Goal: Information Seeking & Learning: Learn about a topic

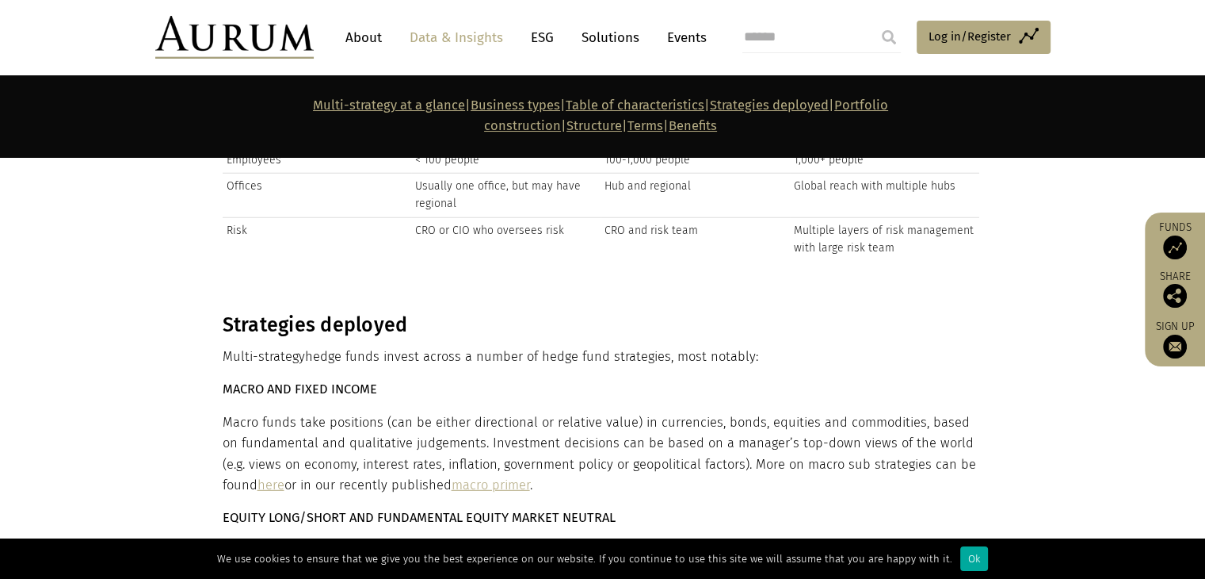
scroll to position [4359, 0]
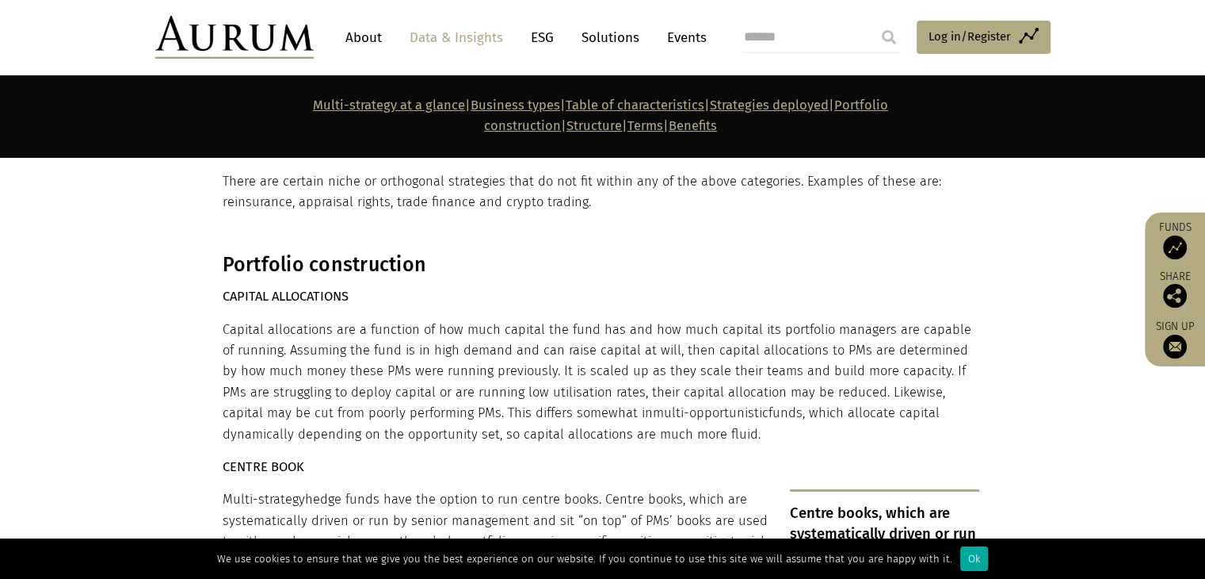
scroll to position [5231, 0]
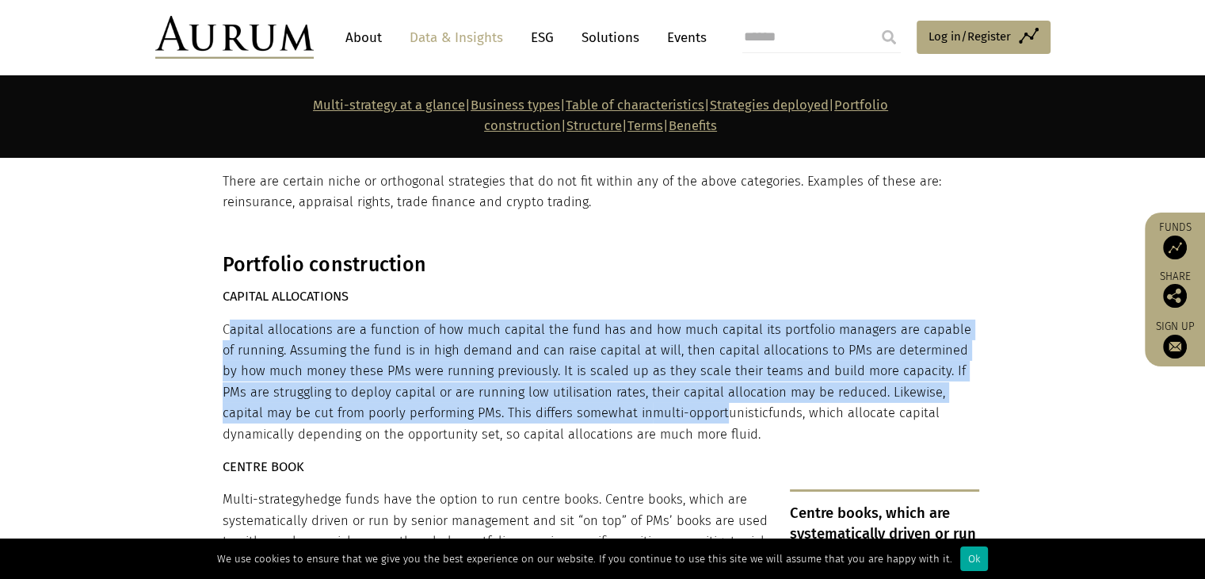
drag, startPoint x: 231, startPoint y: 260, endPoint x: 636, endPoint y: 335, distance: 412.7
click at [636, 335] on p "Capital allocations are a function of how much capital the fund has and how muc…" at bounding box center [601, 381] width 757 height 125
click at [653, 405] on span "multi-opportunistic" at bounding box center [711, 412] width 116 height 15
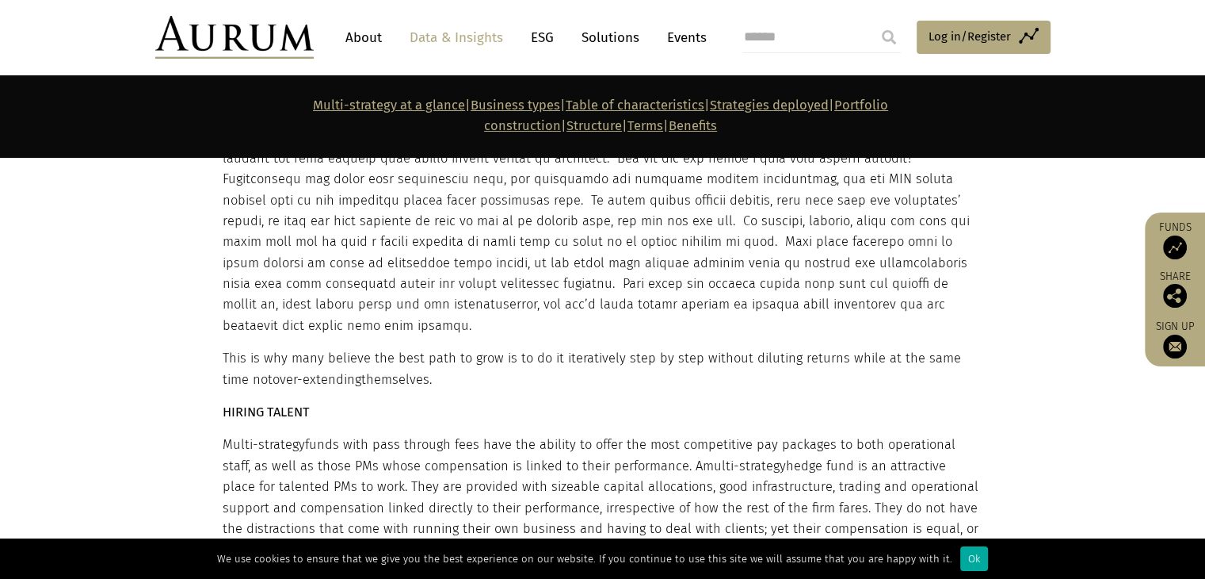
scroll to position [8401, 0]
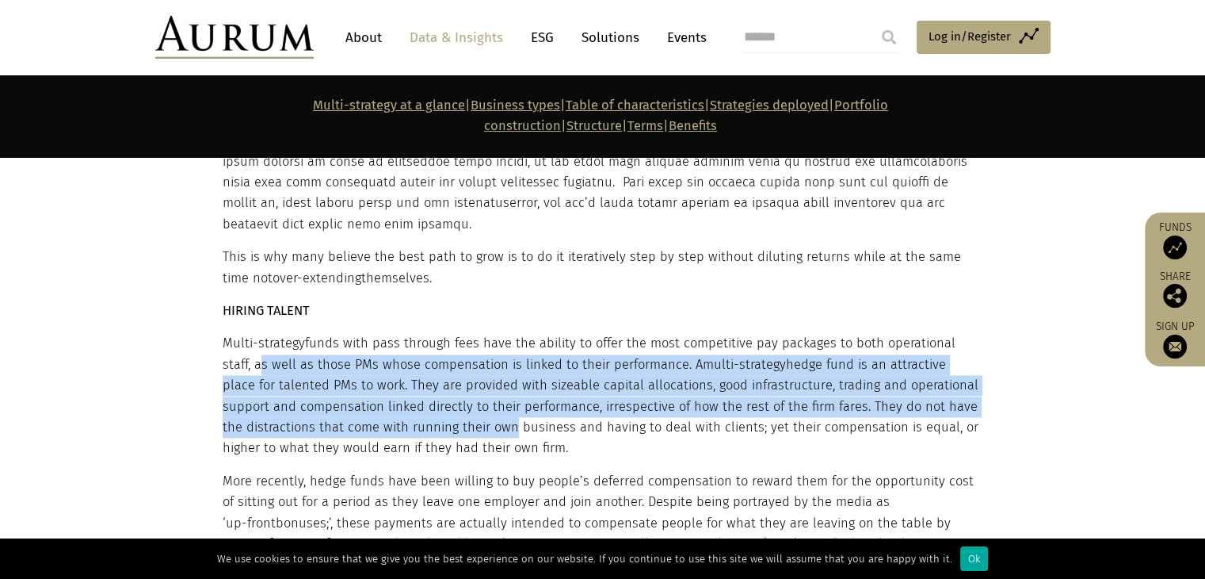
drag, startPoint x: 222, startPoint y: 240, endPoint x: 478, endPoint y: 322, distance: 268.7
click at [478, 333] on p "Multi-strategy funds with pass through fees have the ability to offer the most …" at bounding box center [601, 395] width 757 height 125
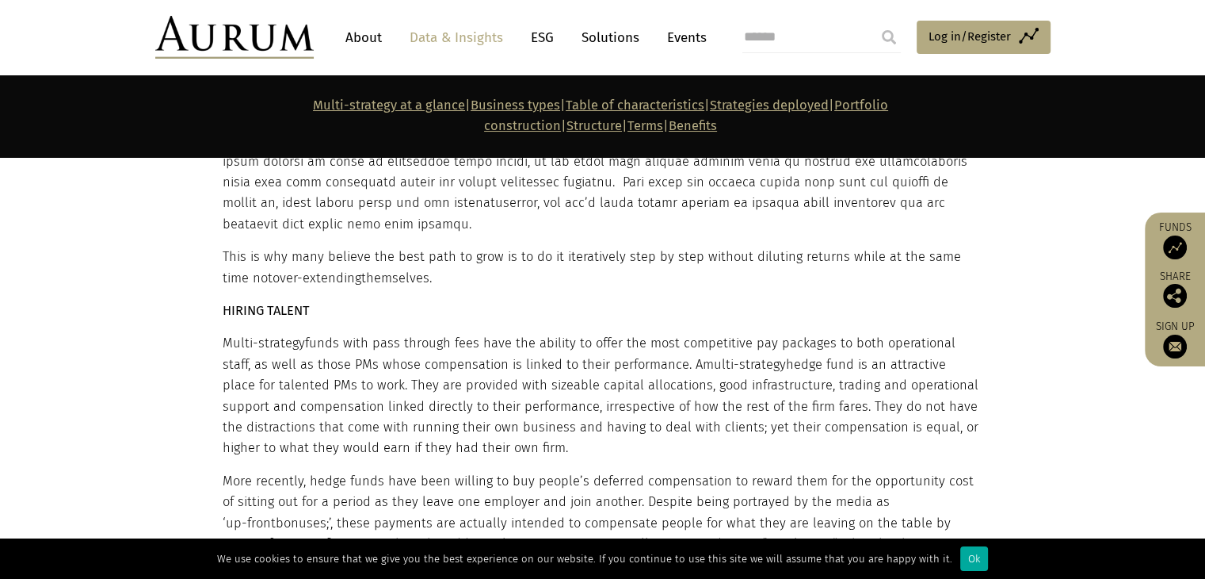
drag, startPoint x: 523, startPoint y: 342, endPoint x: 463, endPoint y: 267, distance: 96.4
click at [463, 333] on p "Multi-strategy funds with pass through fees have the ability to offer the most …" at bounding box center [601, 395] width 757 height 125
click at [469, 333] on p "Multi-strategy funds with pass through fees have the ability to offer the most …" at bounding box center [601, 395] width 757 height 125
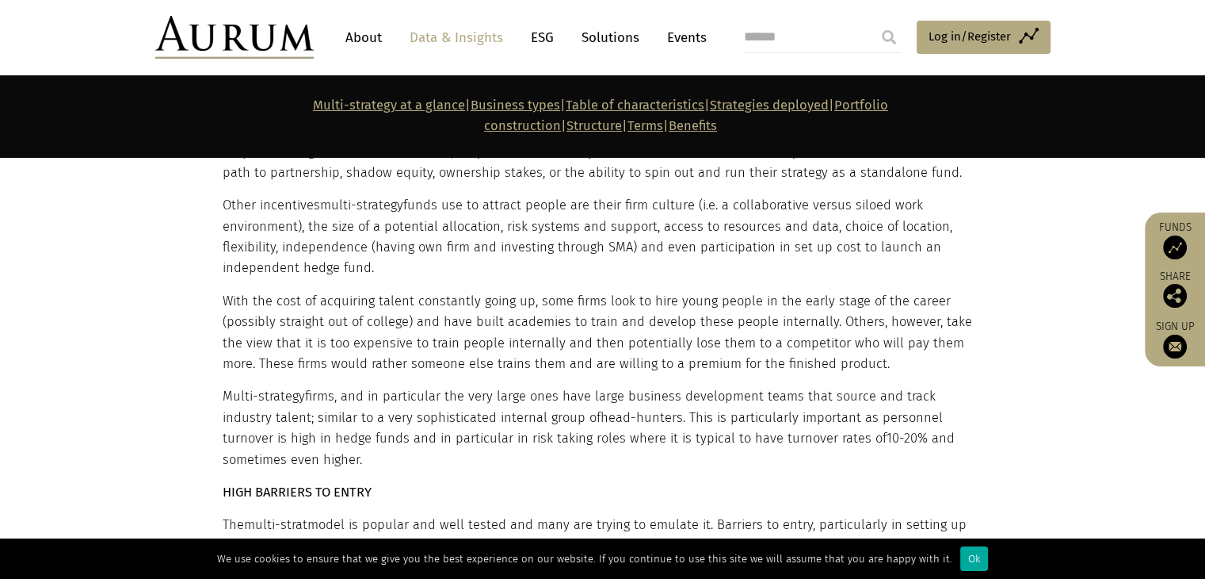
scroll to position [8956, 0]
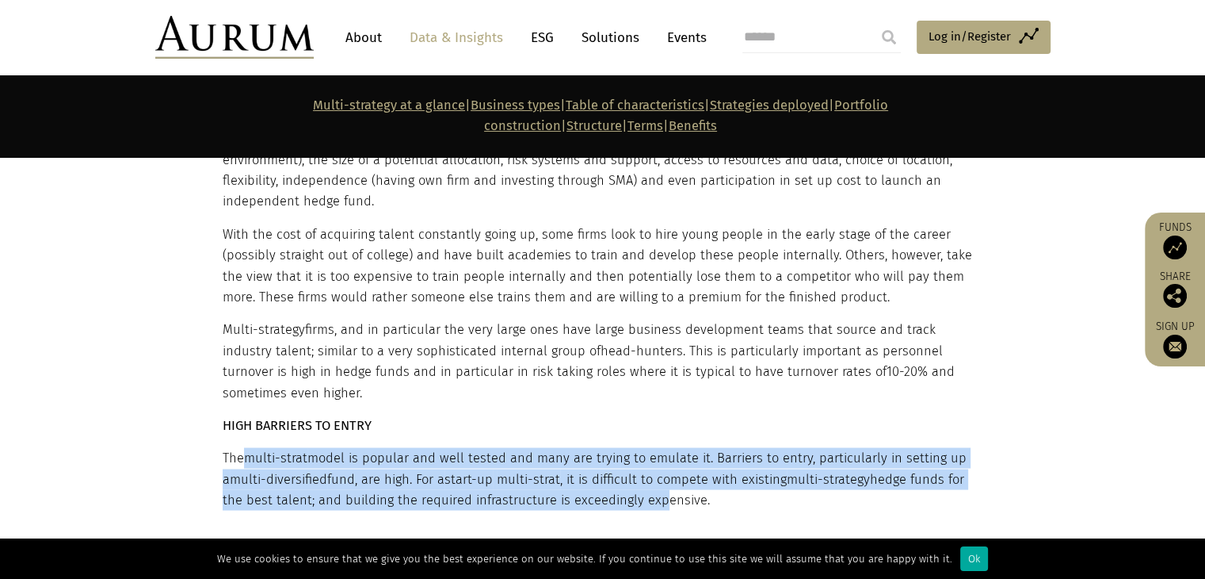
drag, startPoint x: 248, startPoint y: 327, endPoint x: 650, endPoint y: 368, distance: 403.9
click at [650, 447] on p "The multi-strat model is popular and well tested and many are trying to emulate…" at bounding box center [601, 478] width 757 height 63
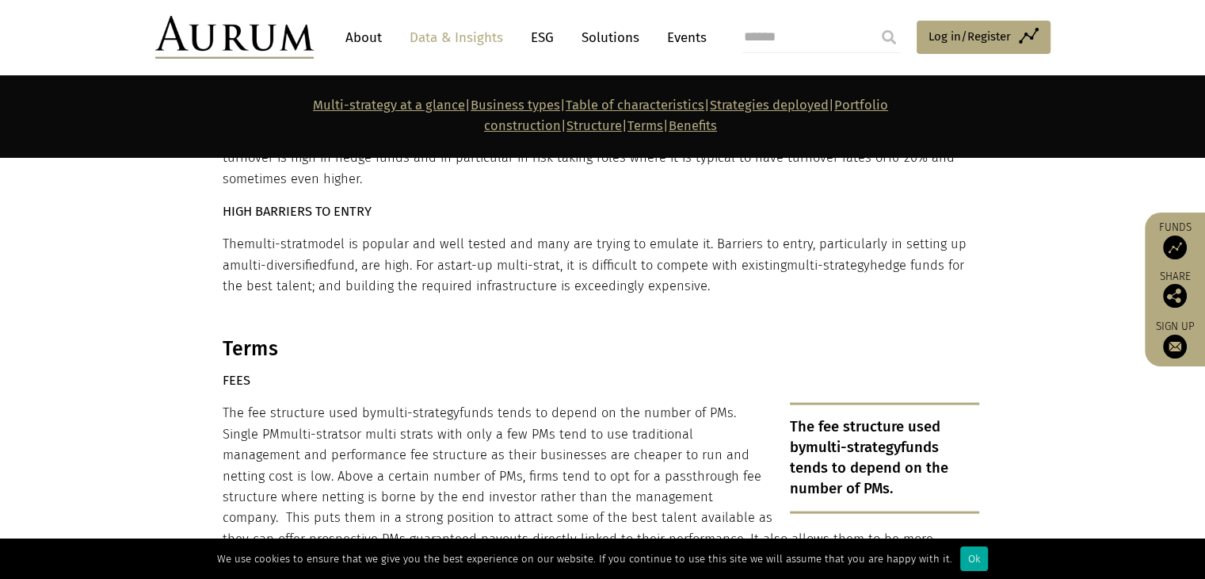
scroll to position [9194, 0]
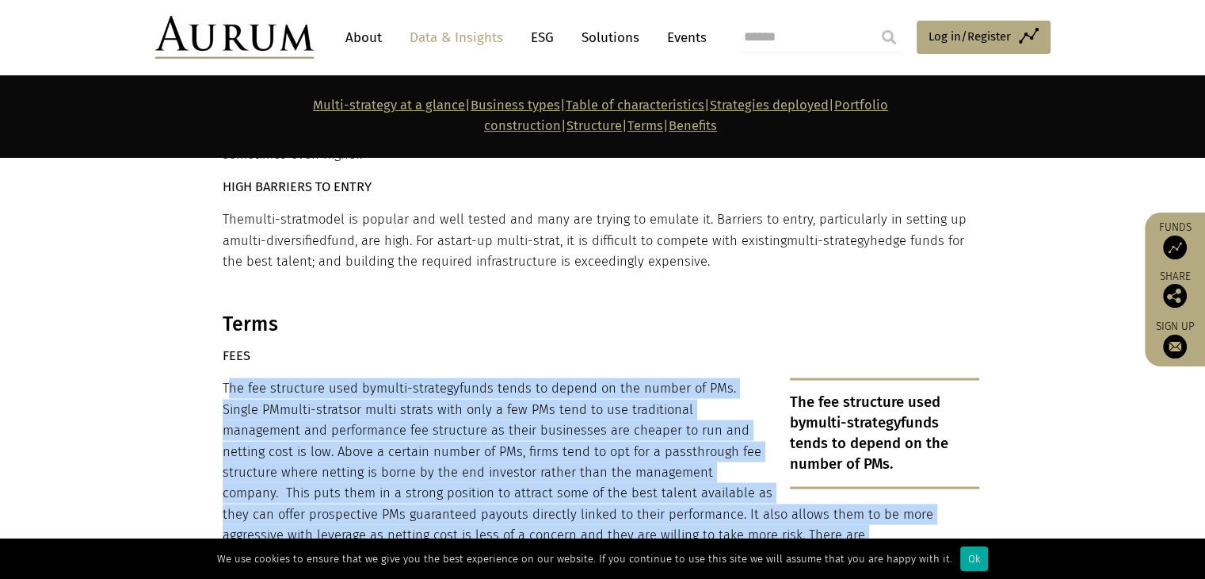
drag, startPoint x: 226, startPoint y: 254, endPoint x: 602, endPoint y: 430, distance: 415.9
click at [602, 430] on p "The fee structure used by multi-strategy funds tends to depend on the number of…" at bounding box center [601, 493] width 757 height 230
click at [602, 431] on p "The fee structure used by multi-strategy funds tends to depend on the number of…" at bounding box center [601, 493] width 757 height 230
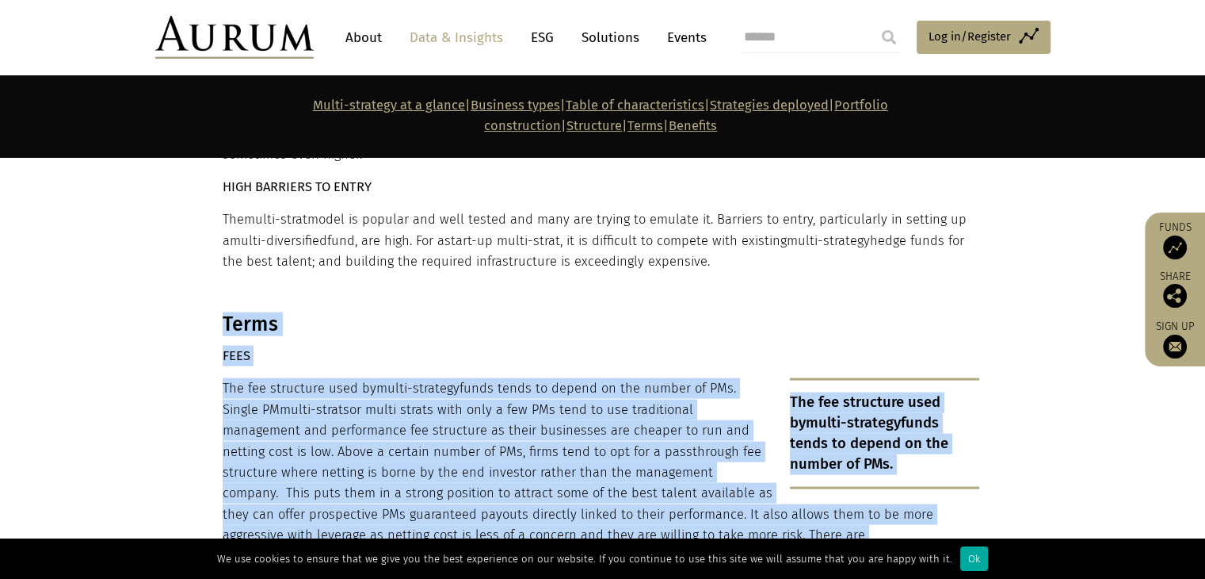
drag, startPoint x: 212, startPoint y: 277, endPoint x: 630, endPoint y: 454, distance: 453.5
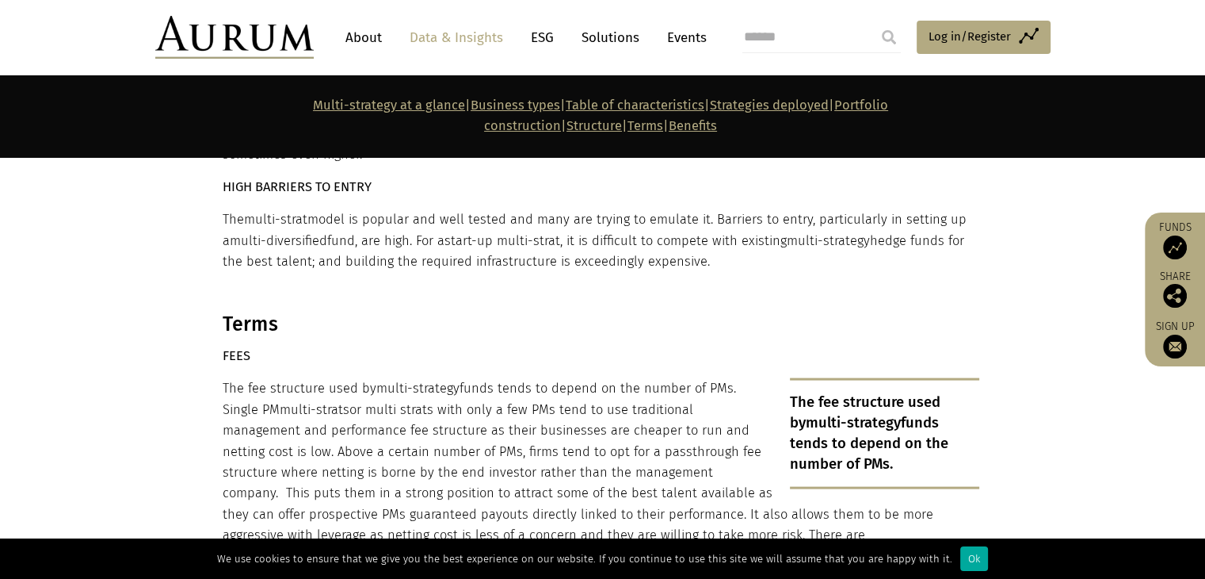
drag, startPoint x: 697, startPoint y: 448, endPoint x: 486, endPoint y: 291, distance: 263.4
click at [486, 378] on p "The fee structure used by multi-strategy funds tends to depend on the number of…" at bounding box center [601, 493] width 757 height 230
click at [355, 378] on p "The fee structure used by multi-strategy funds tends to depend on the number of…" at bounding box center [601, 493] width 757 height 230
drag, startPoint x: 181, startPoint y: 233, endPoint x: 231, endPoint y: 258, distance: 54.9
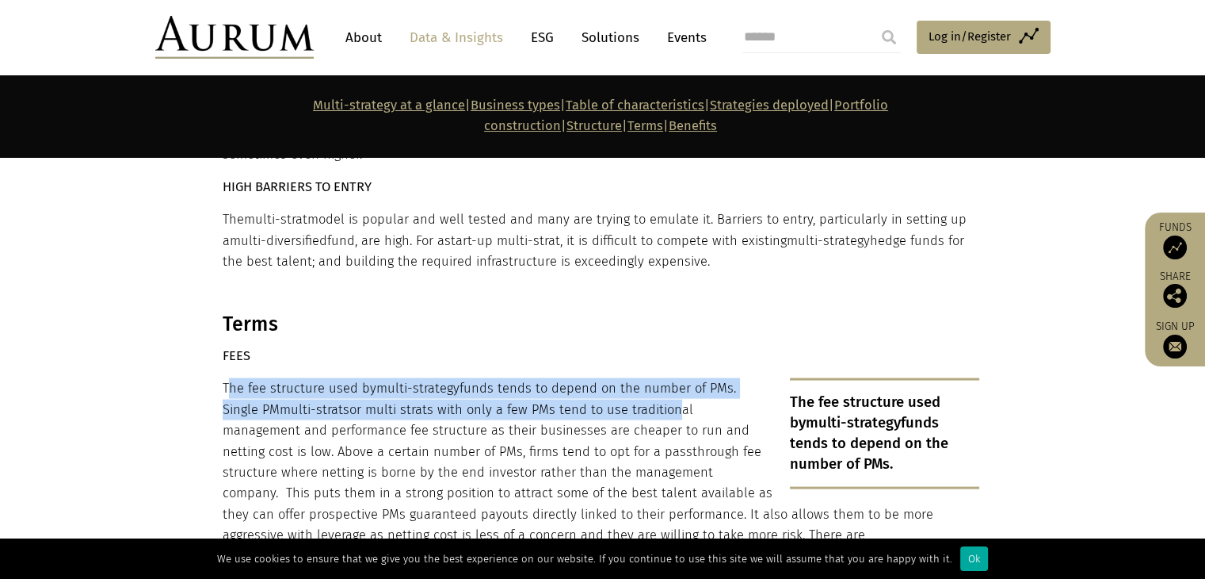
drag, startPoint x: 231, startPoint y: 258, endPoint x: 638, endPoint y: 282, distance: 408.1
click at [638, 378] on p "The fee structure used by multi-strategy funds tends to depend on the number of…" at bounding box center [601, 493] width 757 height 230
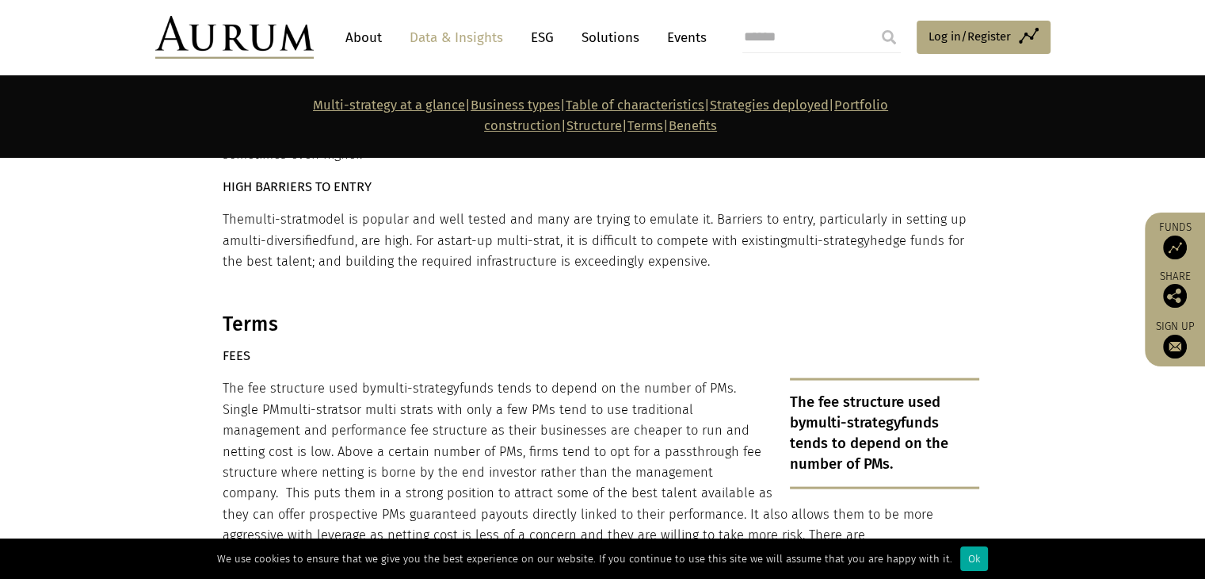
click at [285, 378] on p "The fee structure used by multi-strategy funds tends to depend on the number of…" at bounding box center [601, 493] width 757 height 230
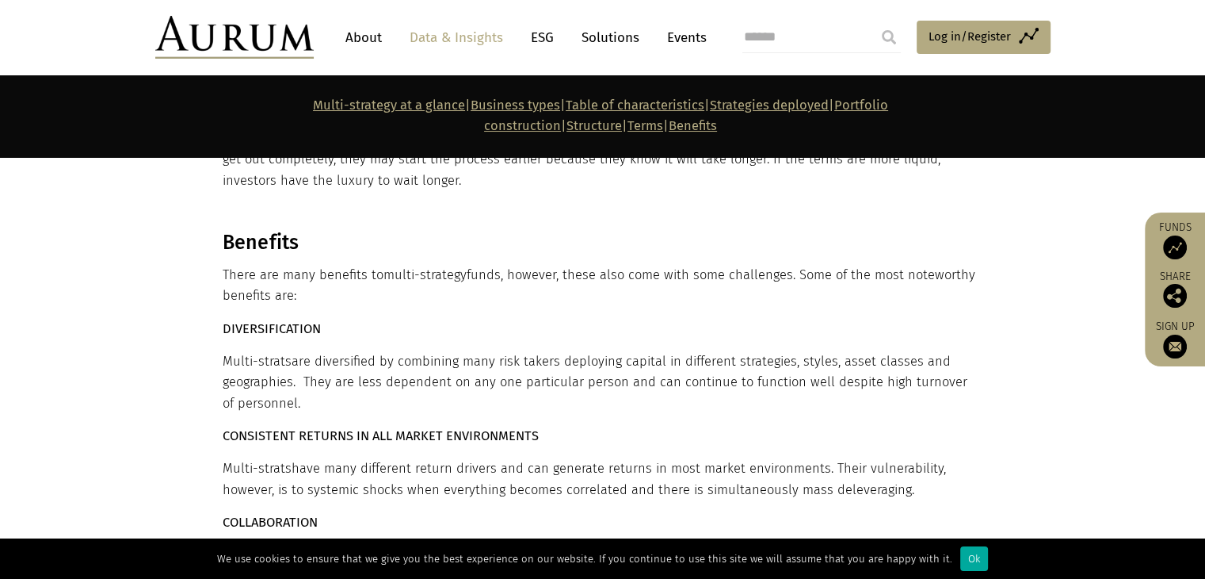
scroll to position [10065, 0]
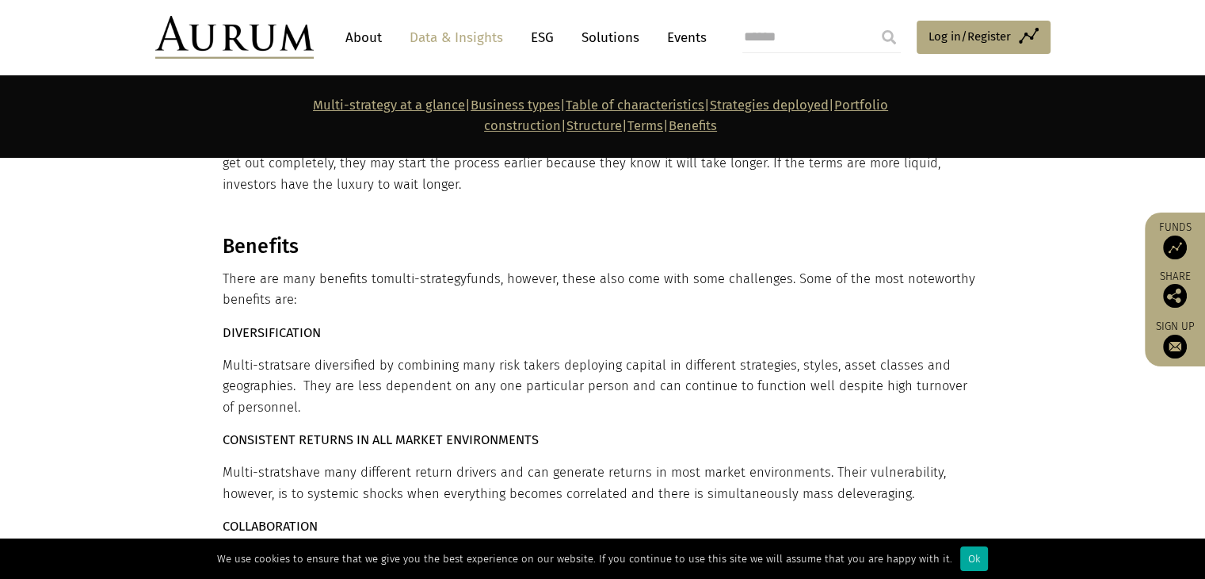
drag, startPoint x: 222, startPoint y: 324, endPoint x: 973, endPoint y: 343, distance: 751.6
click at [973, 462] on p "Multi-strats have many different return drivers and can generate returns in mos…" at bounding box center [601, 483] width 757 height 42
click at [956, 462] on p "Multi-strats have many different return drivers and can generate returns in mos…" at bounding box center [601, 483] width 757 height 42
drag, startPoint x: 904, startPoint y: 340, endPoint x: 223, endPoint y: 318, distance: 681.2
click at [223, 462] on p "Multi-strats have many different return drivers and can generate returns in mos…" at bounding box center [601, 483] width 757 height 42
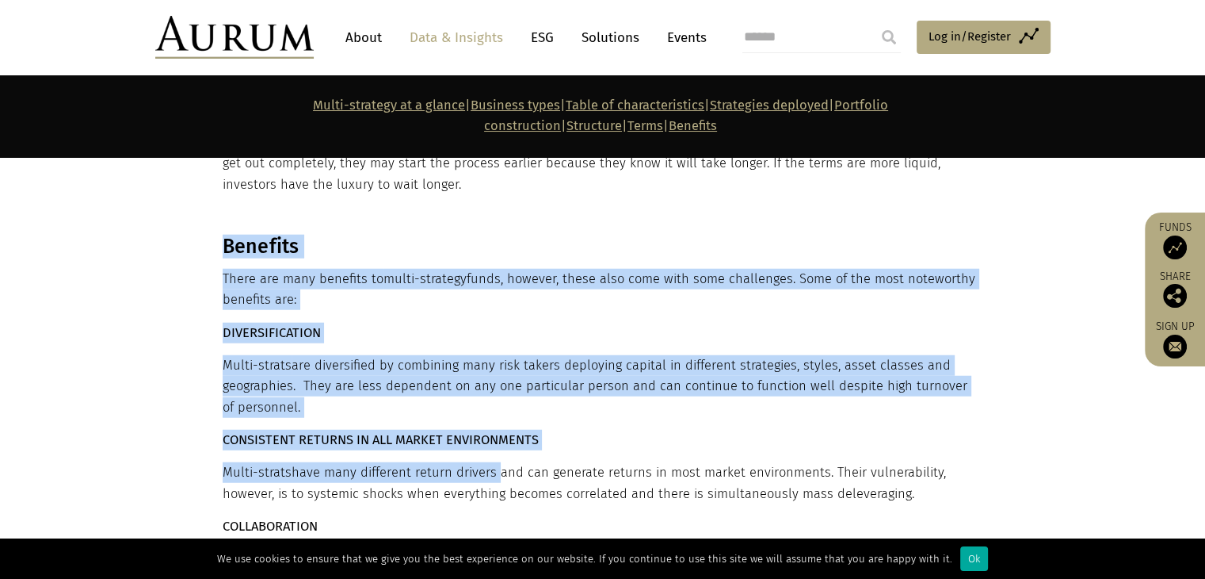
drag, startPoint x: 206, startPoint y: 284, endPoint x: 492, endPoint y: 315, distance: 287.8
drag, startPoint x: 479, startPoint y: 312, endPoint x: 260, endPoint y: 291, distance: 220.6
click at [478, 462] on p "Multi-strats have many different return drivers and can generate returns in mos…" at bounding box center [601, 483] width 757 height 42
click at [247, 432] on strong "CONSISTENT RETURNS IN ALL MARKET ENVIRONMENTS" at bounding box center [381, 439] width 316 height 15
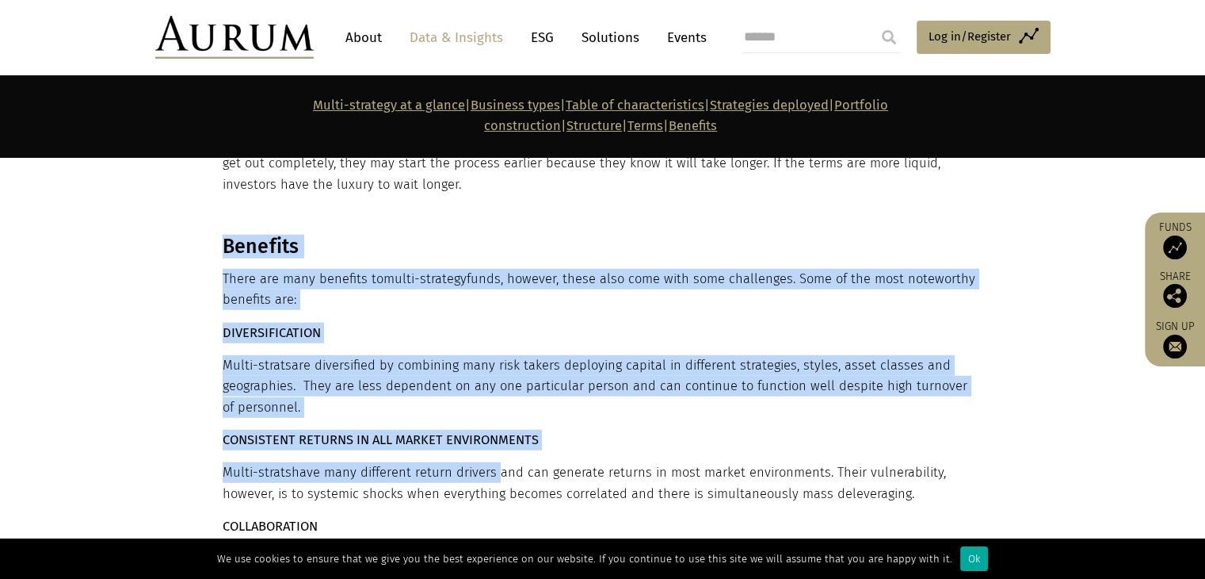
click at [226, 432] on strong "CONSISTENT RETURNS IN ALL MARKET ENVIRONMENTS" at bounding box center [381, 439] width 316 height 15
drag, startPoint x: 221, startPoint y: 283, endPoint x: 563, endPoint y: 299, distance: 342.0
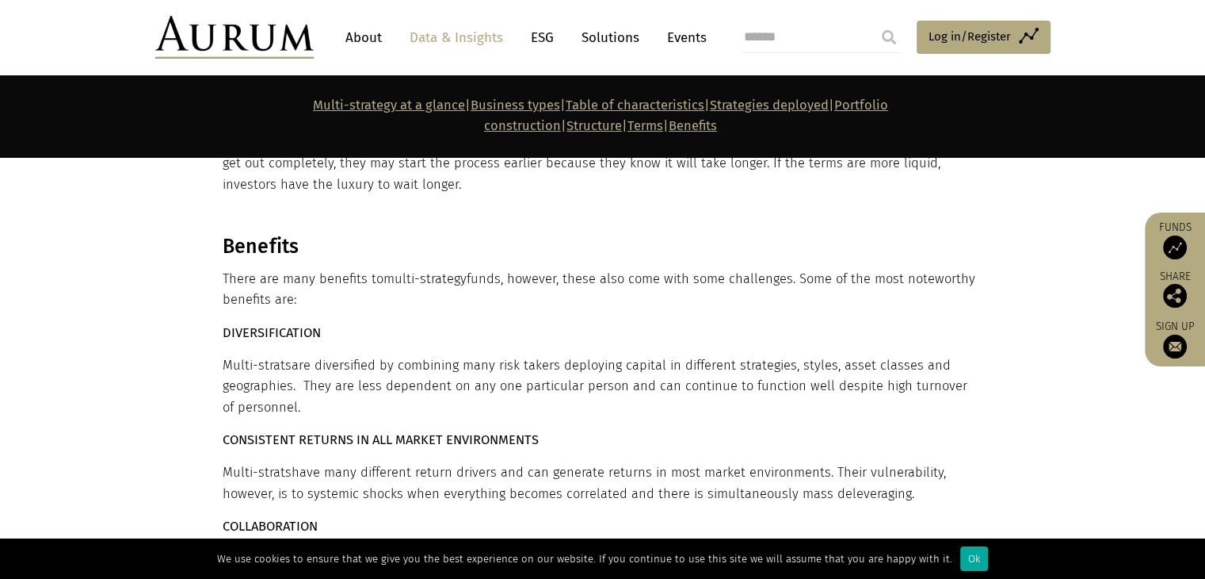
drag, startPoint x: 631, startPoint y: 310, endPoint x: 640, endPoint y: 322, distance: 14.7
click at [635, 462] on p "Multi-strats have many different return drivers and can generate returns in mos…" at bounding box center [601, 483] width 757 height 42
click at [960, 549] on p "By having a footprint in many different markets and asset classes, they have br…" at bounding box center [601, 580] width 757 height 63
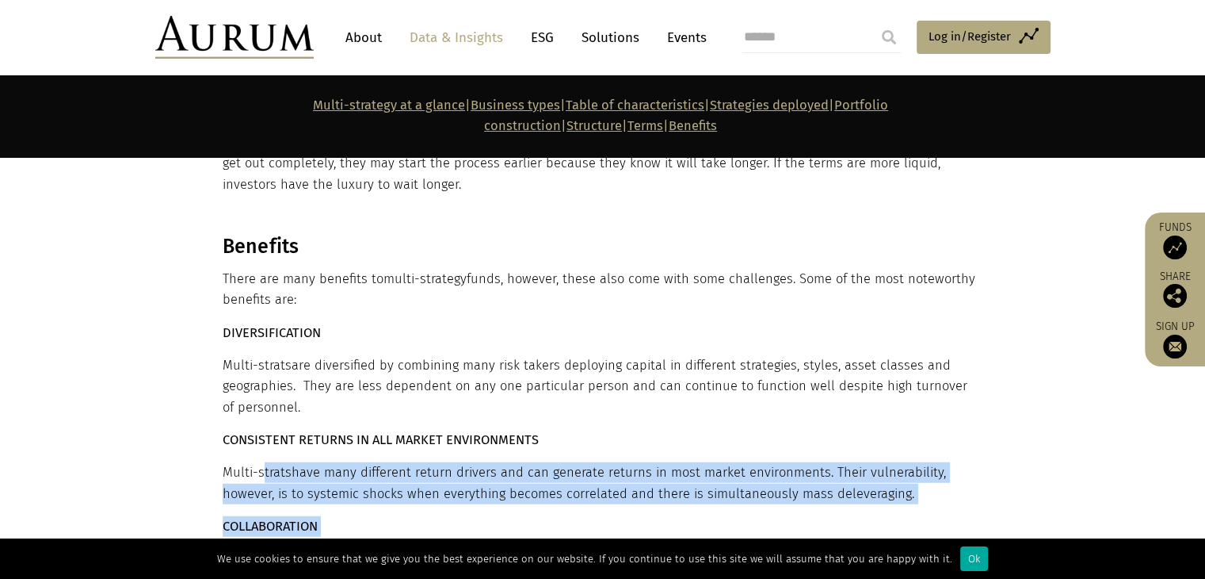
drag, startPoint x: 964, startPoint y: 430, endPoint x: 291, endPoint y: 326, distance: 681.0
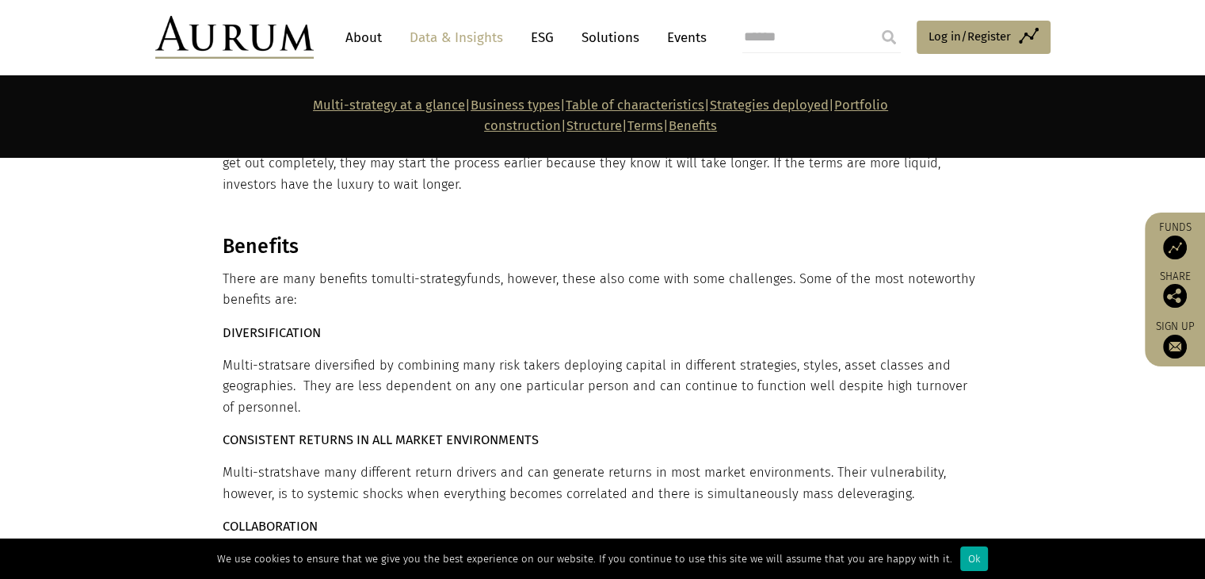
click at [558, 549] on p "By having a footprint in many different markets and asset classes, they have br…" at bounding box center [601, 580] width 757 height 63
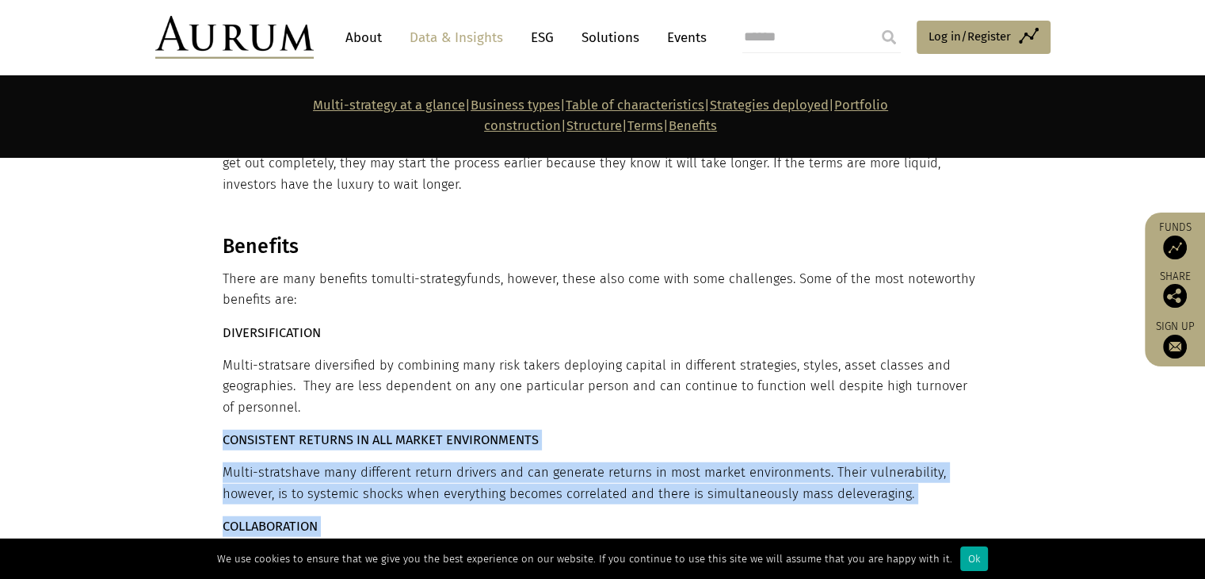
drag, startPoint x: 549, startPoint y: 451, endPoint x: 222, endPoint y: 280, distance: 369.4
click at [308, 462] on p "Multi-strats have many different return drivers and can generate returns in mos…" at bounding box center [601, 483] width 757 height 42
drag, startPoint x: 222, startPoint y: 287, endPoint x: 555, endPoint y: 448, distance: 369.7
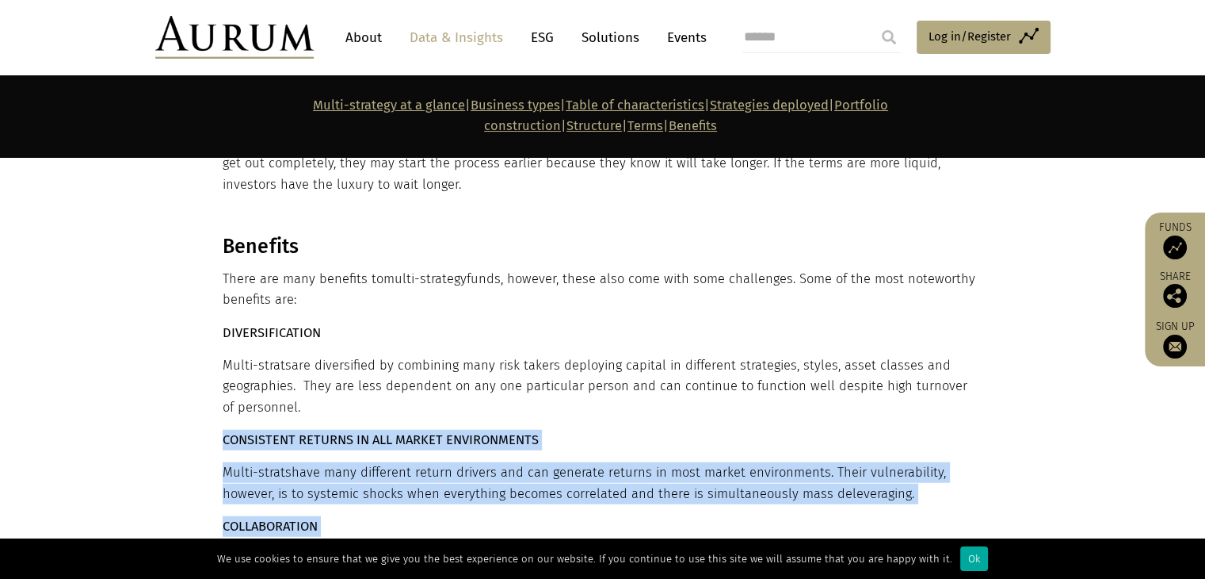
click at [542, 549] on p "By having a footprint in many different markets and asset classes, they have br…" at bounding box center [601, 580] width 757 height 63
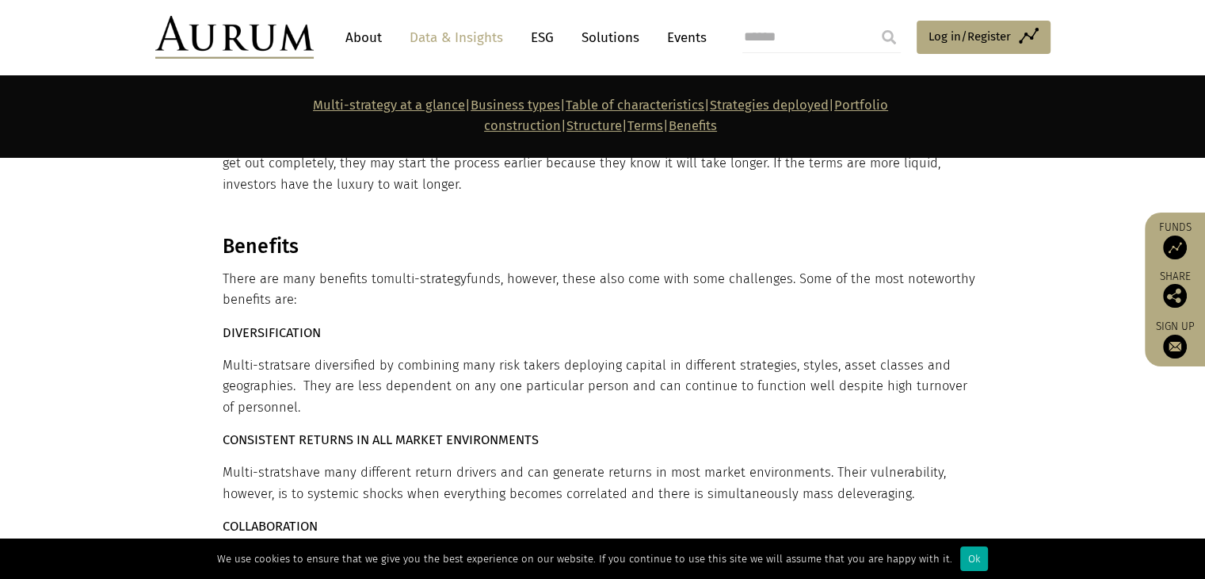
click at [508, 549] on p "By having a footprint in many different markets and asset classes, they have br…" at bounding box center [601, 580] width 757 height 63
click at [517, 549] on p "By having a footprint in many different markets and asset classes, they have br…" at bounding box center [601, 580] width 757 height 63
click at [340, 549] on p "By having a footprint in many different markets and asset classes, they have br…" at bounding box center [601, 580] width 757 height 63
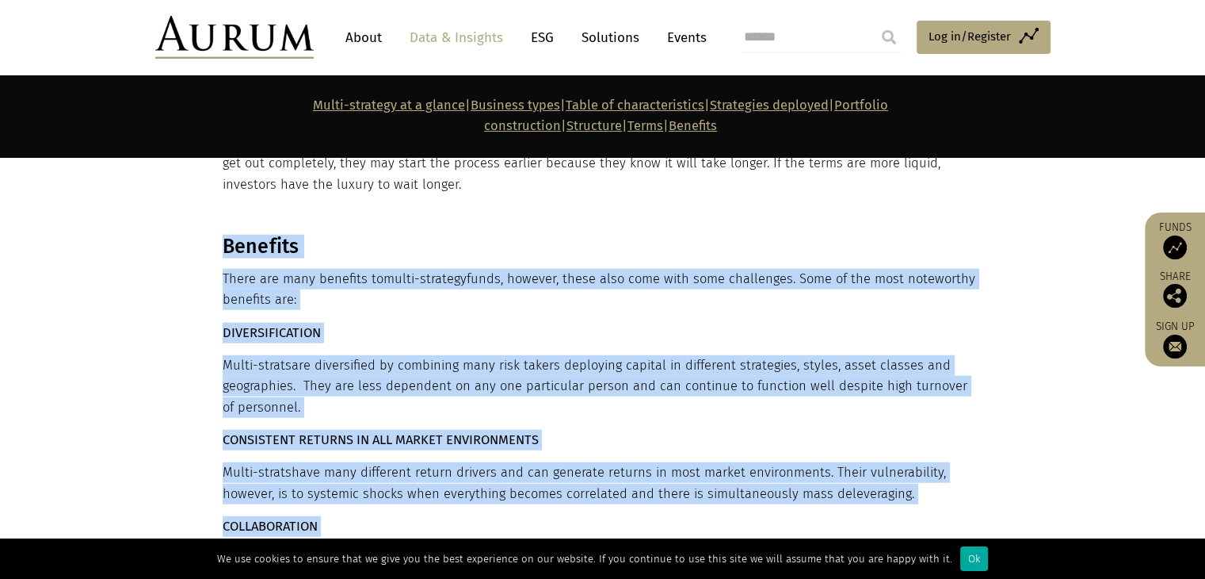
drag, startPoint x: 218, startPoint y: 369, endPoint x: 526, endPoint y: 454, distance: 320.0
click at [514, 549] on p "By having a footprint in many different markets and asset classes, they have br…" at bounding box center [601, 580] width 757 height 63
drag, startPoint x: 470, startPoint y: 445, endPoint x: 244, endPoint y: 246, distance: 300.5
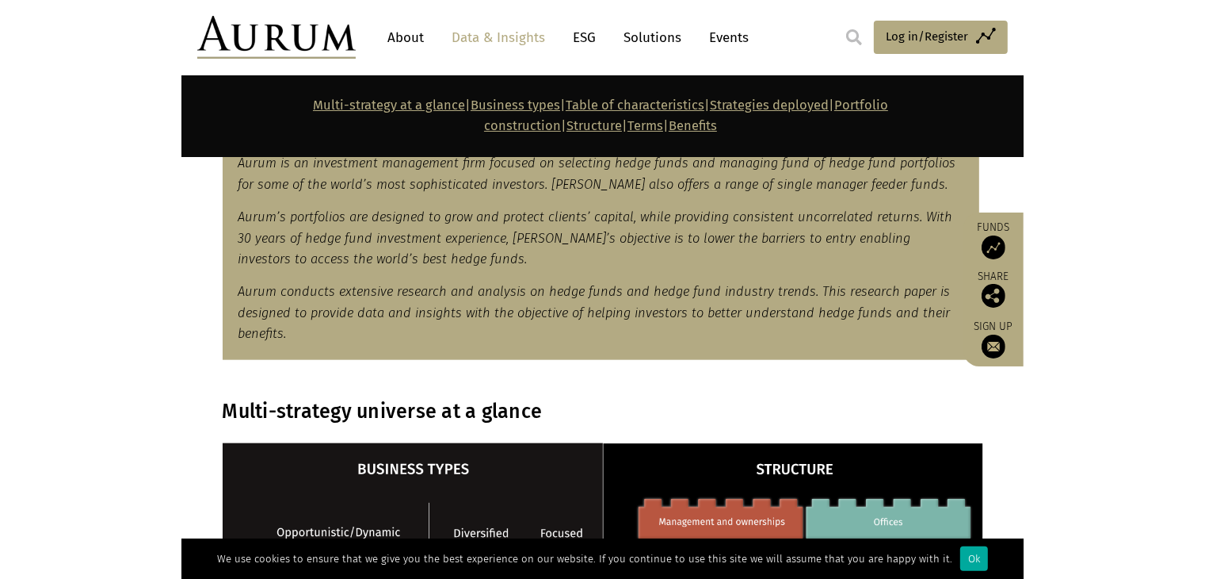
scroll to position [1061, 0]
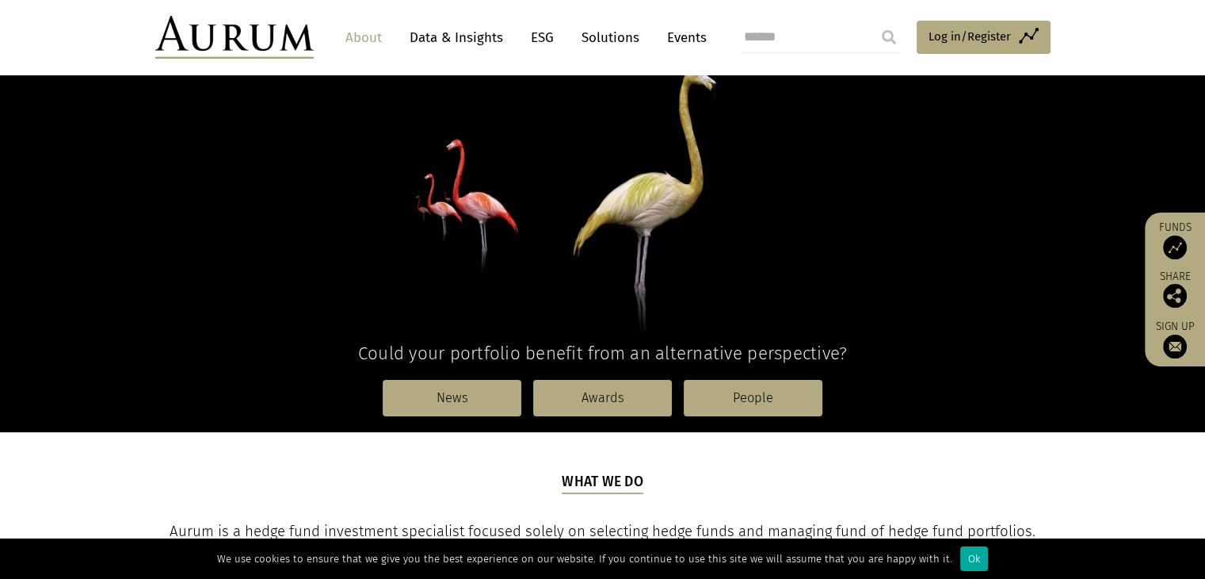
scroll to position [396, 0]
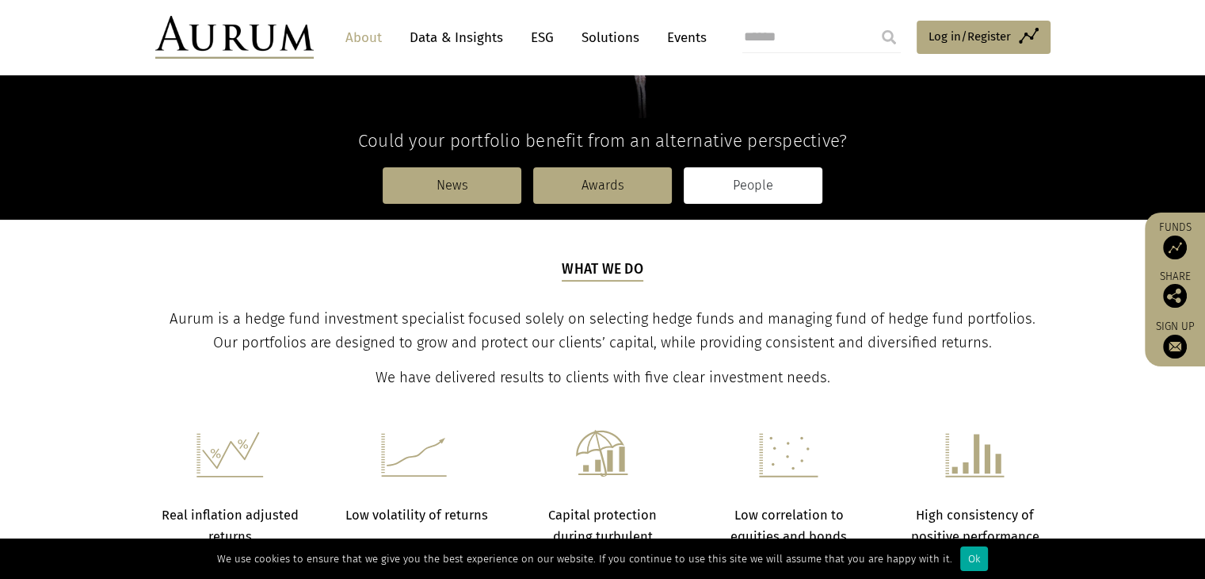
click at [770, 193] on link "People" at bounding box center [753, 185] width 139 height 36
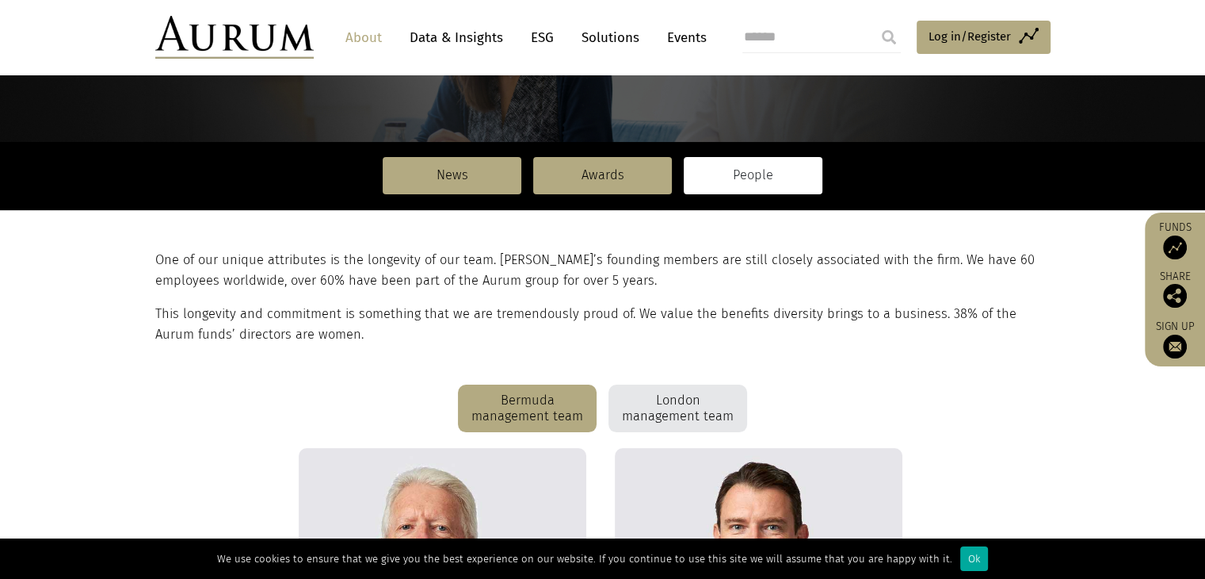
scroll to position [200, 0]
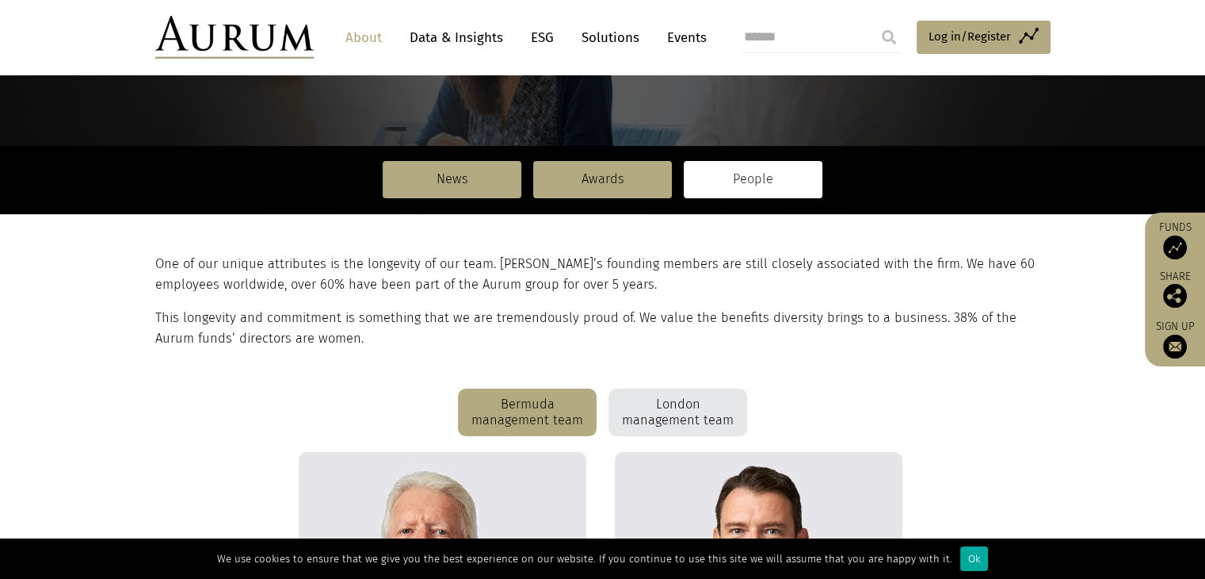
click at [654, 403] on div "London management team" at bounding box center [678, 412] width 139 height 48
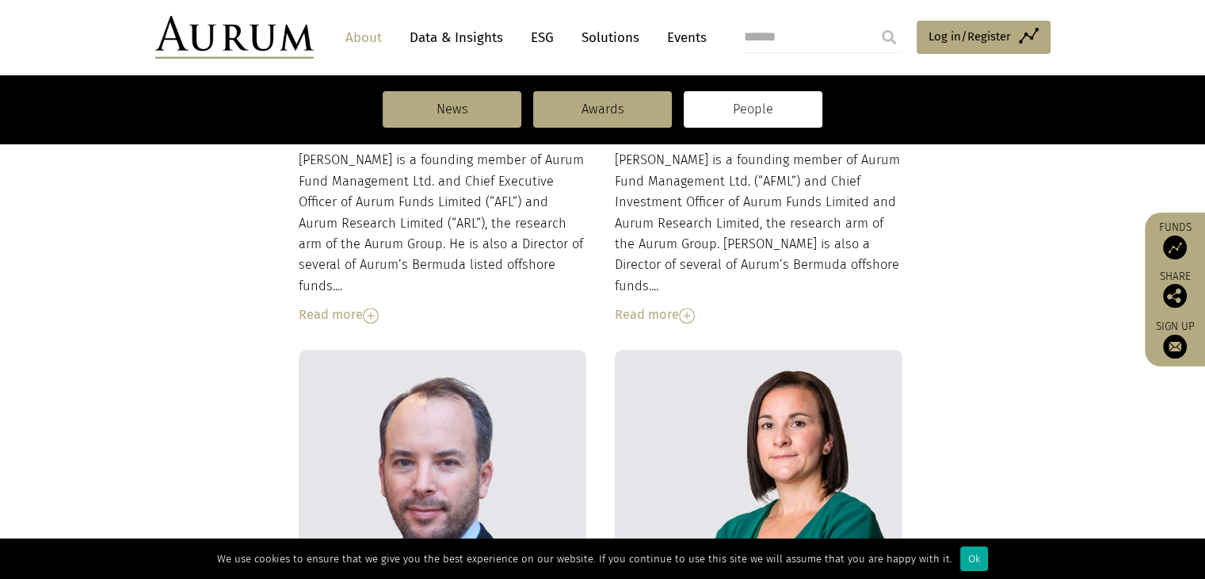
scroll to position [599, 0]
